Goal: Register for event/course

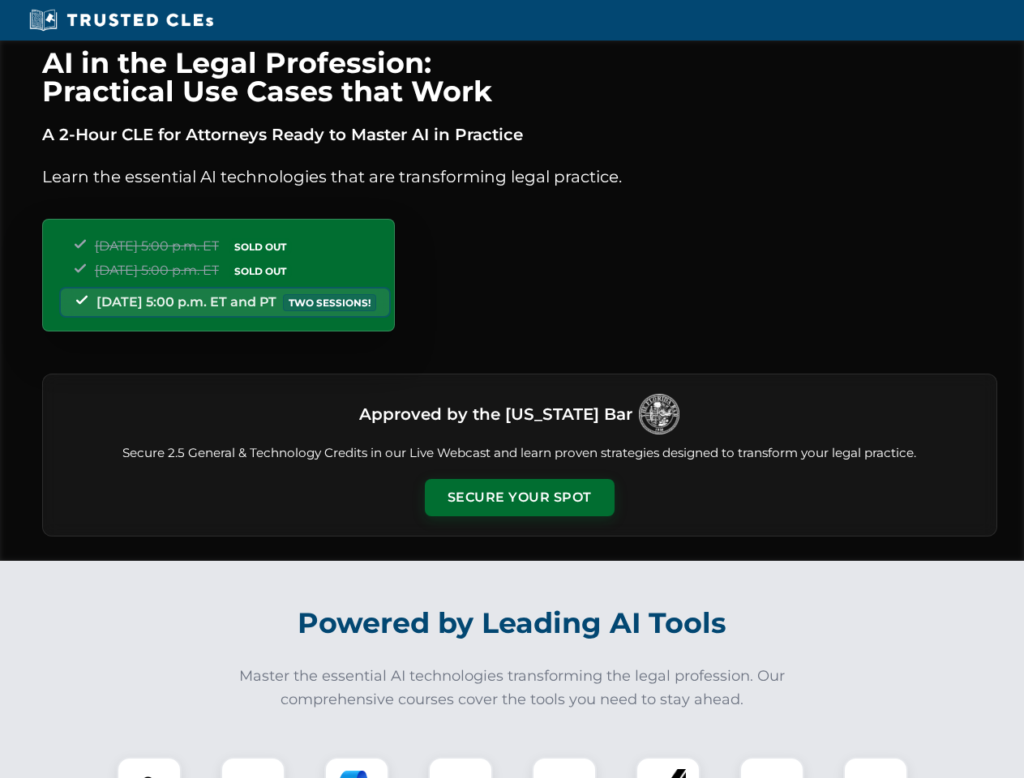
click at [519, 498] on button "Secure Your Spot" at bounding box center [520, 497] width 190 height 37
click at [149, 768] on img at bounding box center [149, 789] width 47 height 47
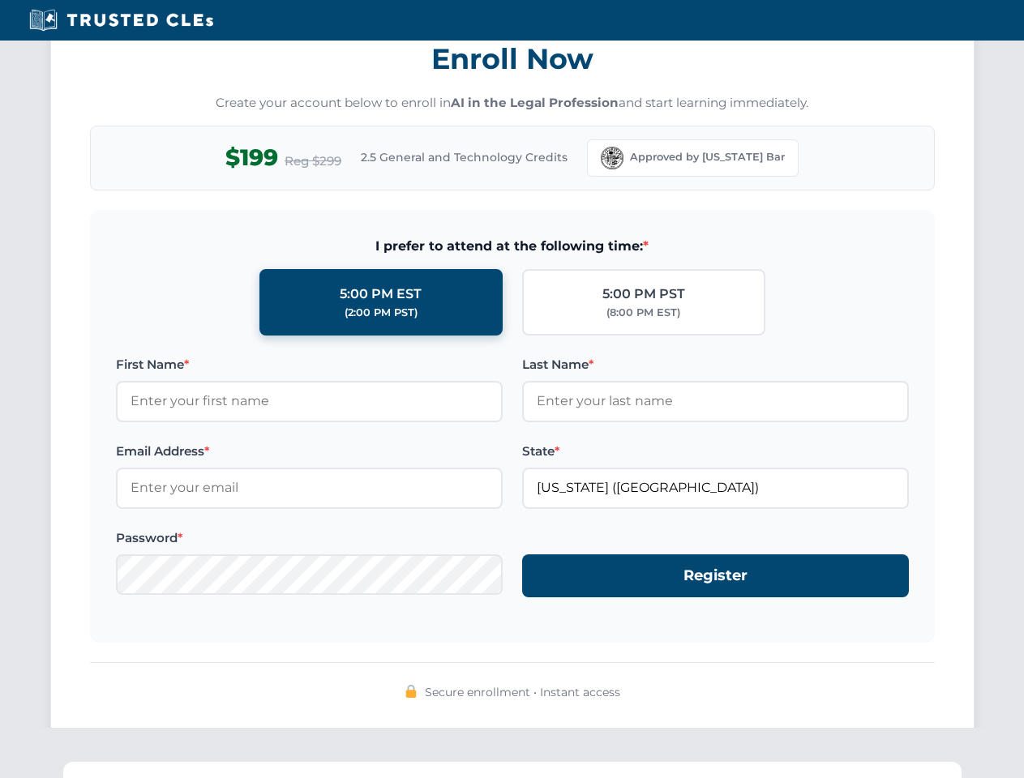
scroll to position [1592, 0]
